Goal: Transaction & Acquisition: Obtain resource

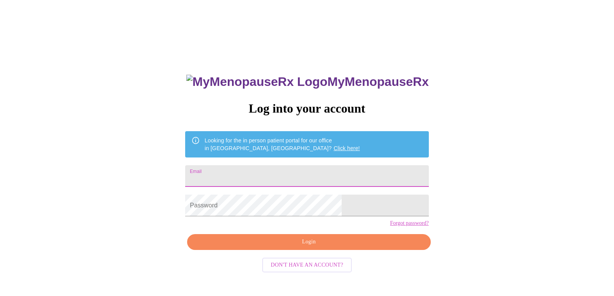
click at [284, 170] on input "Email" at bounding box center [306, 176] width 243 height 22
type input "[EMAIL_ADDRESS][DOMAIN_NAME]"
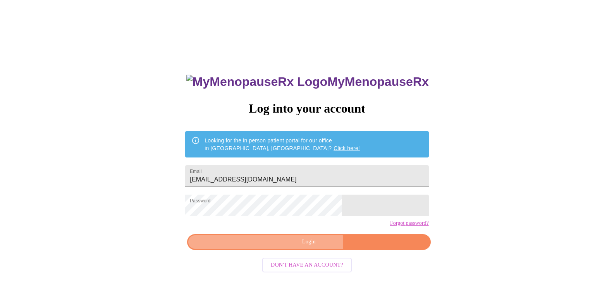
click at [294, 247] on span "Login" at bounding box center [308, 242] width 225 height 10
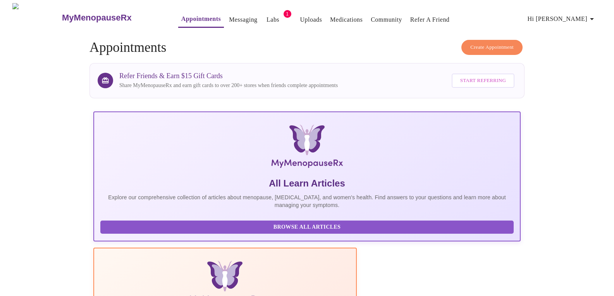
click at [266, 18] on link "Labs" at bounding box center [272, 19] width 13 height 11
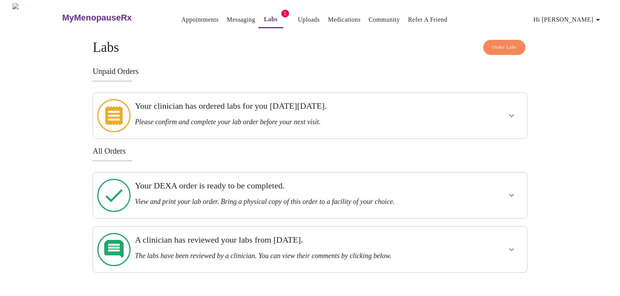
click at [218, 119] on h3 "Please confirm and complete your lab order before your next visit." at bounding box center [289, 122] width 308 height 8
click at [511, 111] on icon "show more" at bounding box center [511, 115] width 9 height 9
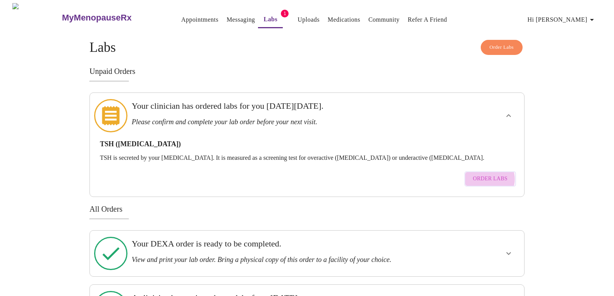
click at [487, 174] on span "Order Labs" at bounding box center [490, 179] width 34 height 10
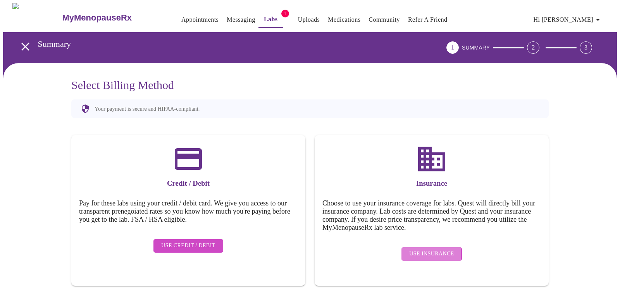
click at [414, 249] on span "Use Insurance" at bounding box center [431, 254] width 45 height 10
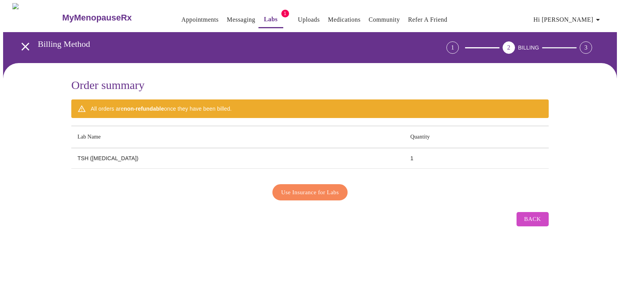
click at [103, 131] on th "Lab Name" at bounding box center [237, 137] width 333 height 22
click at [330, 190] on span "Use Insurance for Labs" at bounding box center [310, 192] width 58 height 10
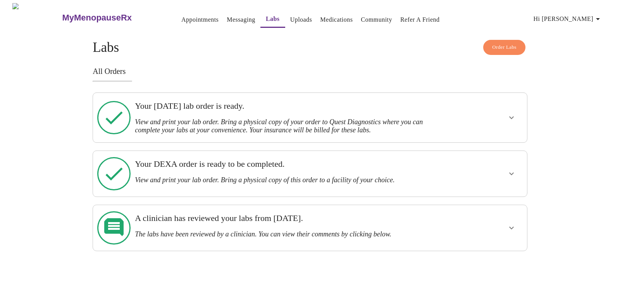
click at [181, 16] on link "Appointments" at bounding box center [199, 19] width 37 height 11
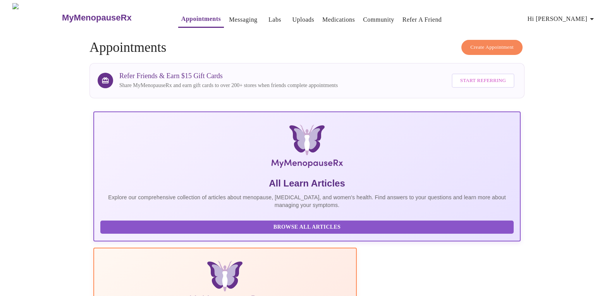
click at [330, 17] on link "Medications" at bounding box center [338, 19] width 33 height 11
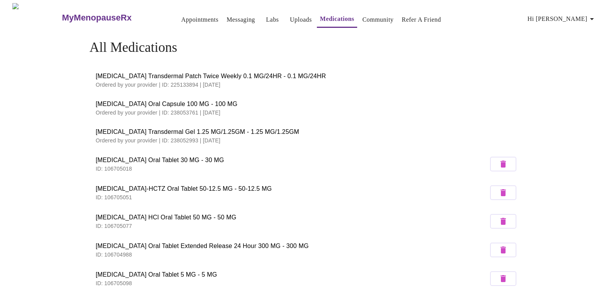
click at [223, 22] on button "Messaging" at bounding box center [240, 19] width 34 height 15
click at [227, 15] on link "Messaging" at bounding box center [241, 19] width 28 height 11
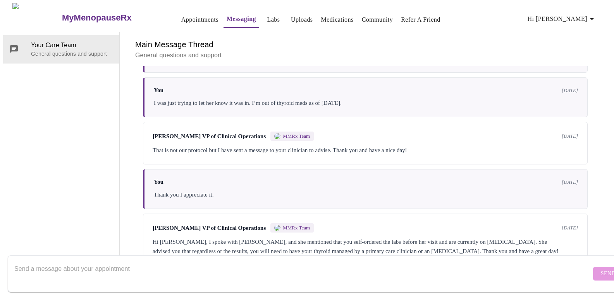
scroll to position [473, 0]
click at [70, 284] on form "Send" at bounding box center [318, 274] width 621 height 37
click at [69, 278] on textarea "Send a message about your appointment" at bounding box center [302, 273] width 577 height 25
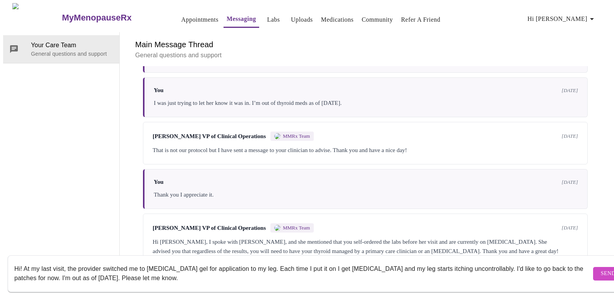
type textarea "Hi! At my last visit, the provider switched me to [MEDICAL_DATA] gel for applic…"
click at [601, 270] on span "Send" at bounding box center [608, 274] width 15 height 10
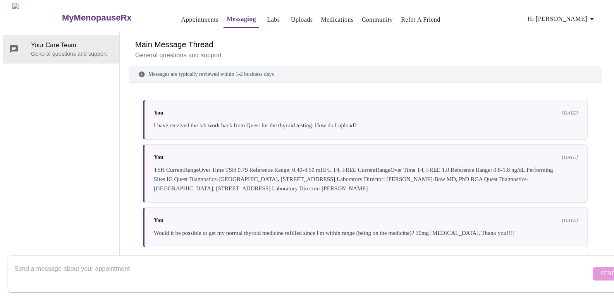
scroll to position [0, 0]
click at [181, 15] on link "Appointments" at bounding box center [199, 19] width 37 height 11
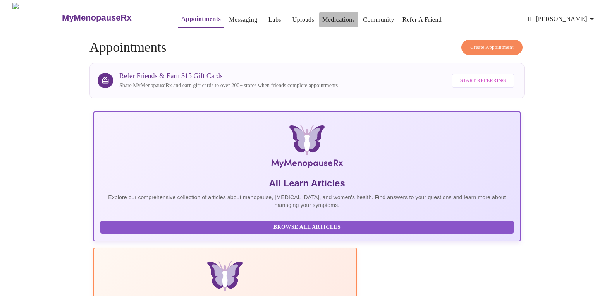
click at [324, 17] on link "Medications" at bounding box center [338, 19] width 33 height 11
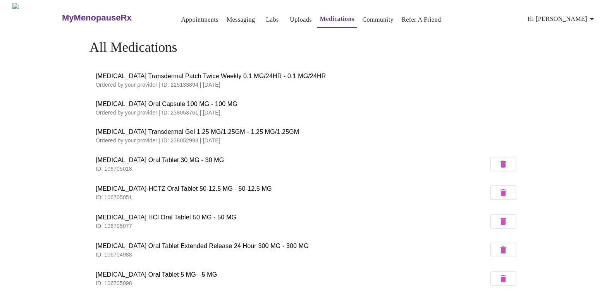
click at [266, 14] on link "Labs" at bounding box center [272, 19] width 13 height 11
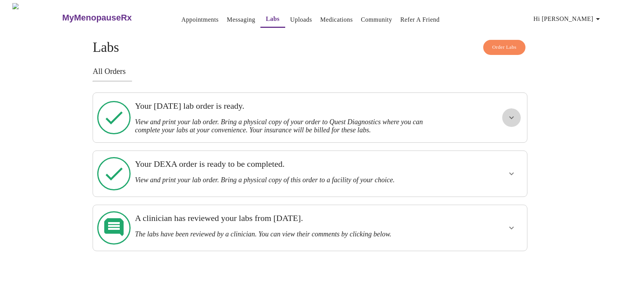
click at [511, 113] on icon "show more" at bounding box center [511, 117] width 9 height 9
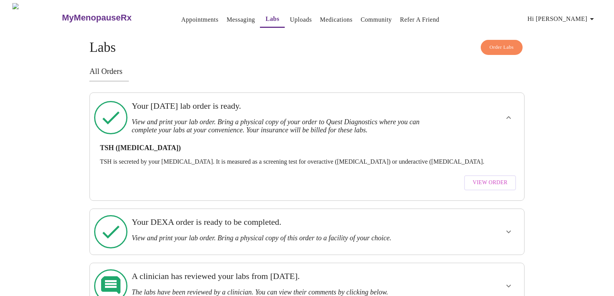
click at [495, 178] on span "View Order" at bounding box center [490, 183] width 35 height 10
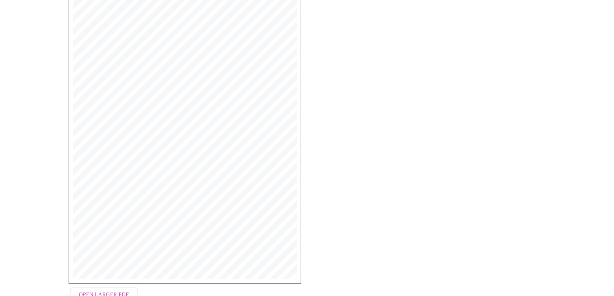
scroll to position [158, 0]
